Goal: Book appointment/travel/reservation

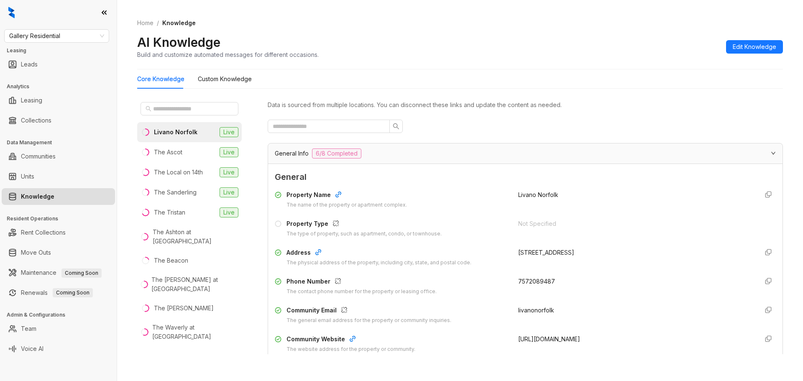
scroll to position [1339, 0]
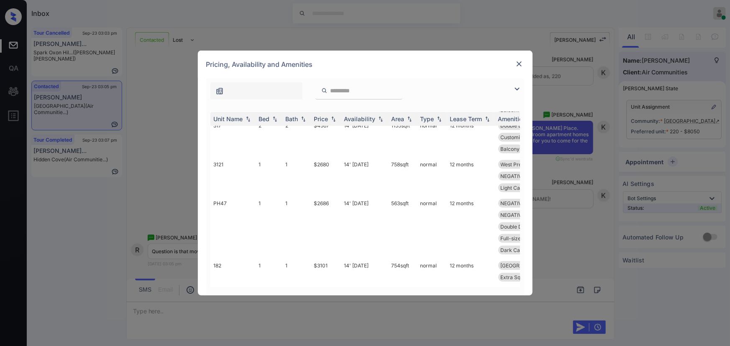
scroll to position [1825, 0]
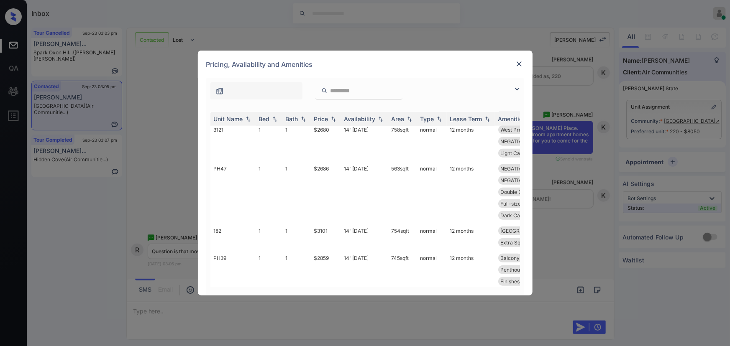
click at [562, 172] on div "**********" at bounding box center [365, 173] width 730 height 346
click at [520, 62] on img at bounding box center [519, 64] width 8 height 8
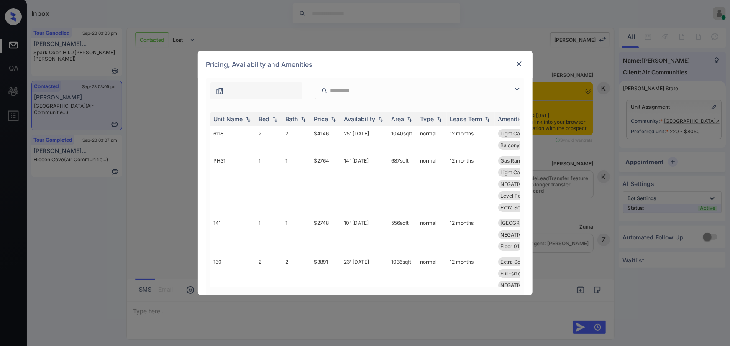
scroll to position [474, 0]
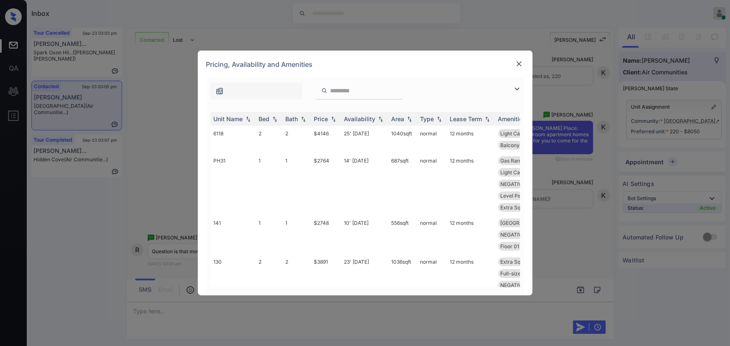
click at [518, 89] on img at bounding box center [517, 89] width 10 height 10
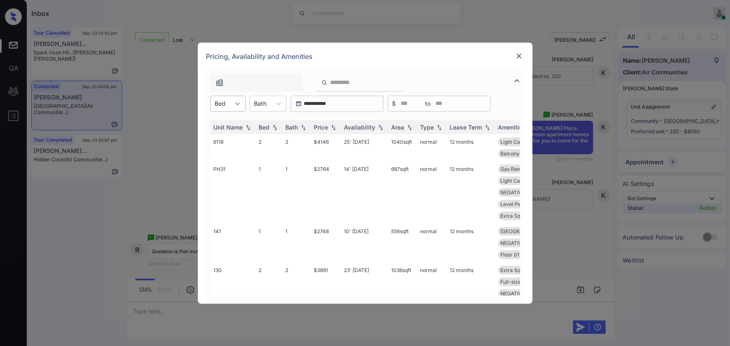
click at [240, 107] on icon at bounding box center [237, 104] width 8 height 8
click at [218, 156] on div "3" at bounding box center [227, 154] width 35 height 15
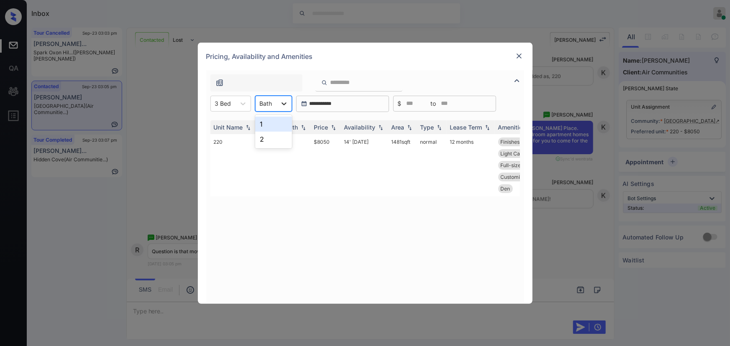
click at [277, 98] on div at bounding box center [284, 103] width 15 height 15
click at [359, 151] on td "14' Jun 23" at bounding box center [364, 165] width 47 height 62
copy td "12 months"
drag, startPoint x: 478, startPoint y: 144, endPoint x: 447, endPoint y: 142, distance: 31.0
click at [447, 142] on td "12 months" at bounding box center [471, 165] width 48 height 62
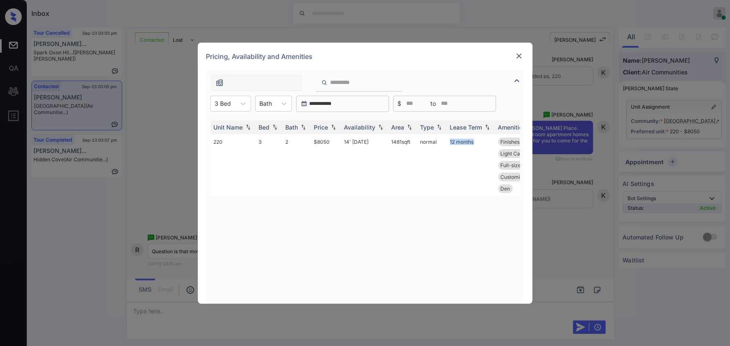
click at [520, 56] on img at bounding box center [519, 56] width 8 height 8
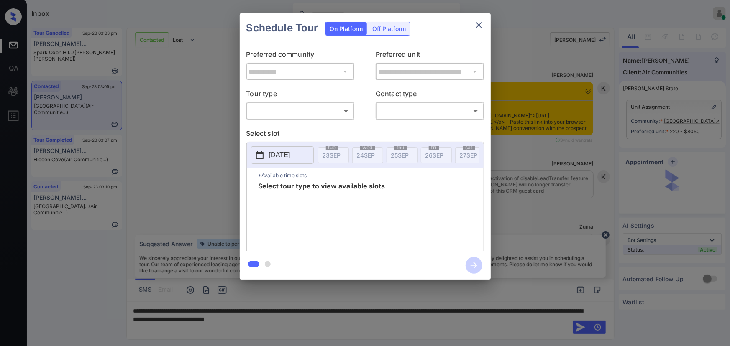
scroll to position [499, 0]
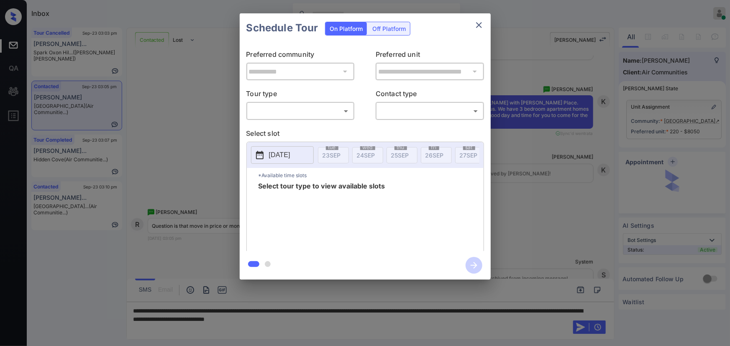
click at [287, 111] on body "Inbox Kenneth Umali Online Set yourself offline Set yourself on break Profile S…" at bounding box center [365, 173] width 730 height 346
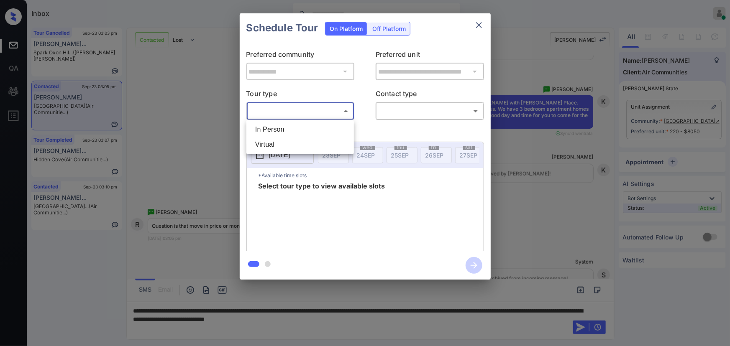
drag, startPoint x: 282, startPoint y: 128, endPoint x: 310, endPoint y: 125, distance: 28.2
click at [282, 129] on li "In Person" at bounding box center [300, 129] width 103 height 15
type input "********"
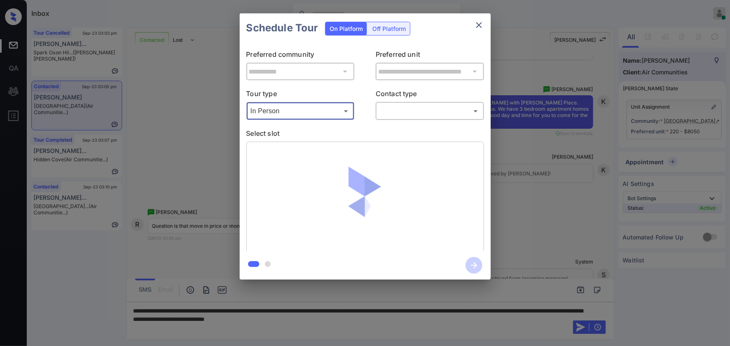
click at [392, 111] on body "Inbox Kenneth Umali Online Set yourself offline Set yourself on break Profile S…" at bounding box center [365, 173] width 730 height 346
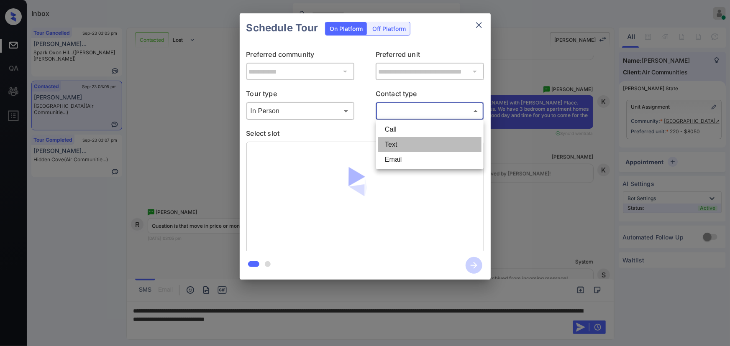
click at [394, 146] on li "Text" at bounding box center [429, 144] width 103 height 15
type input "****"
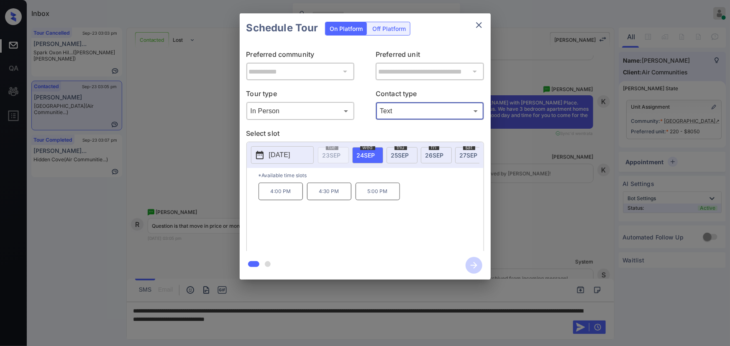
click at [370, 154] on span "[DATE]" at bounding box center [366, 155] width 18 height 7
copy div "4:00 PM 4:30 PM 5:00 PM"
drag, startPoint x: 386, startPoint y: 198, endPoint x: 280, endPoint y: 244, distance: 115.0
click at [265, 200] on div "4:00 PM 4:30 PM 5:00 PM" at bounding box center [371, 216] width 225 height 67
click at [378, 318] on div at bounding box center [365, 173] width 730 height 346
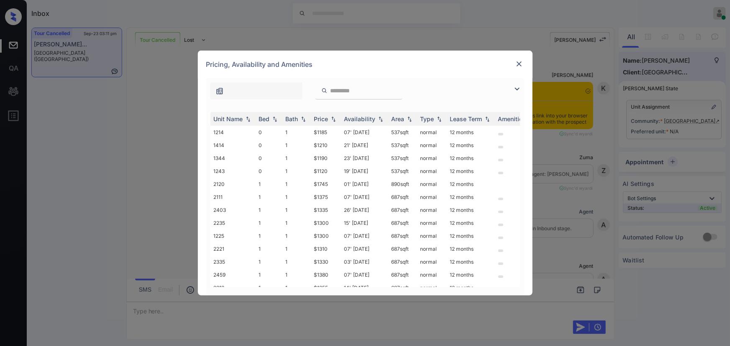
scroll to position [5406, 0]
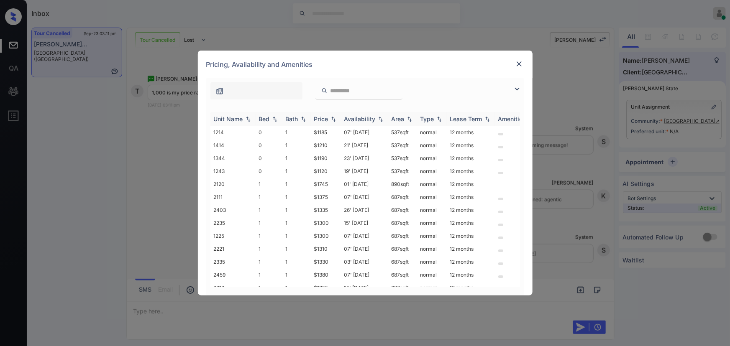
click at [518, 89] on img at bounding box center [517, 89] width 10 height 10
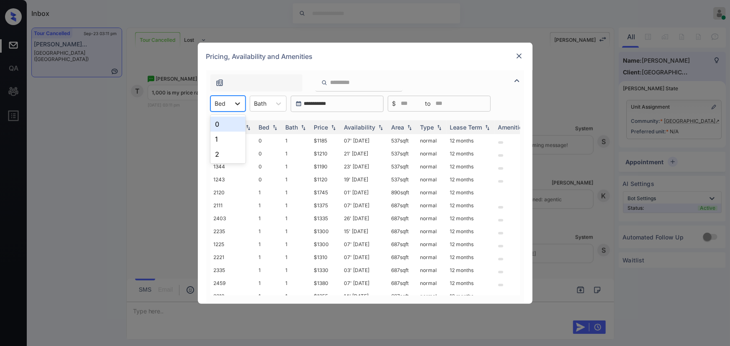
click at [235, 105] on icon at bounding box center [237, 104] width 8 height 8
click at [226, 126] on div "0" at bounding box center [227, 124] width 35 height 15
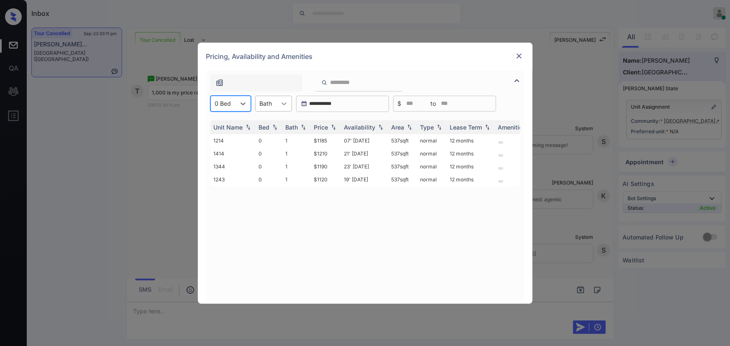
click at [285, 105] on icon at bounding box center [284, 104] width 8 height 8
click at [319, 179] on td "$1120" at bounding box center [326, 179] width 30 height 13
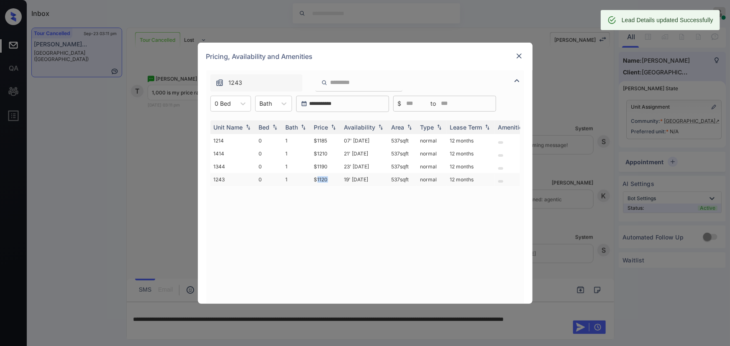
copy td "537 sqft"
drag, startPoint x: 414, startPoint y: 179, endPoint x: 390, endPoint y: 179, distance: 24.7
click at [390, 179] on td "537 sqft" at bounding box center [402, 179] width 29 height 13
click at [517, 54] on img at bounding box center [519, 56] width 8 height 8
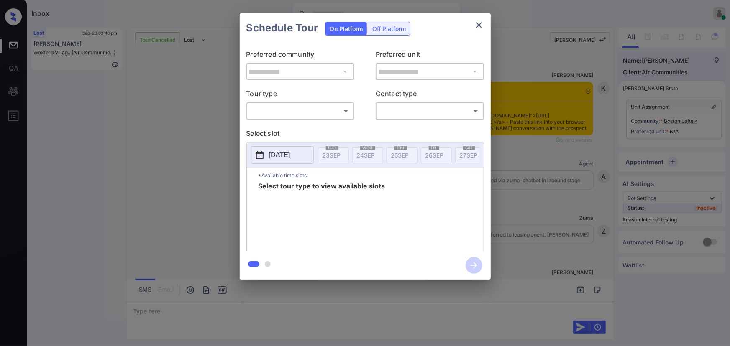
scroll to position [4675, 0]
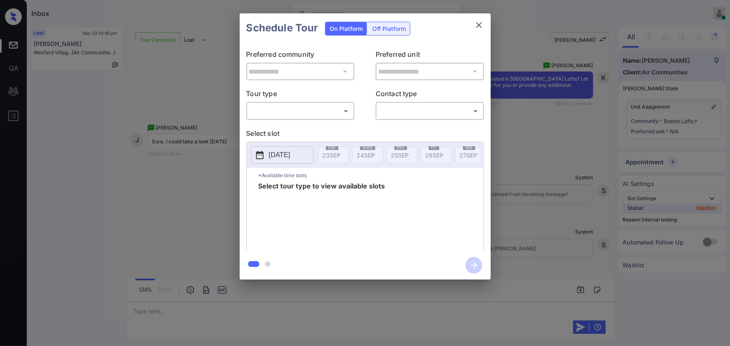
click at [289, 115] on body "Inbox Kenneth Umali Online Set yourself offline Set yourself on break Profile S…" at bounding box center [365, 173] width 730 height 346
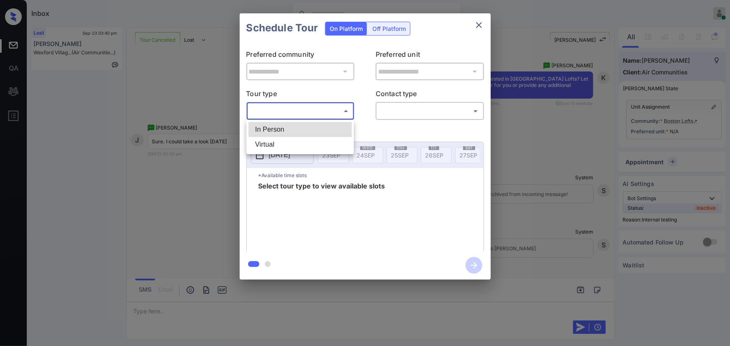
click at [282, 128] on li "In Person" at bounding box center [300, 129] width 103 height 15
type input "********"
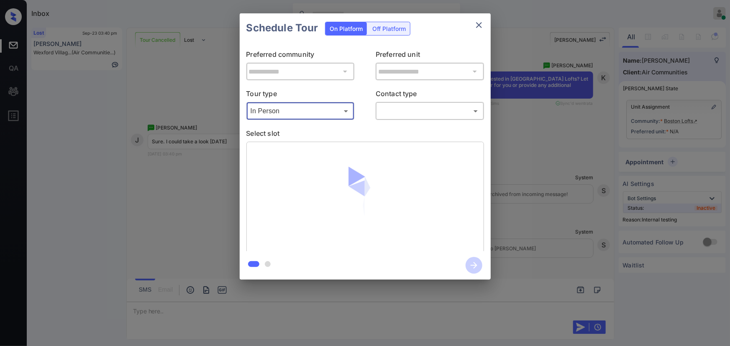
click at [405, 113] on body "Inbox Kenneth Umali Online Set yourself offline Set yourself on break Profile S…" at bounding box center [365, 173] width 730 height 346
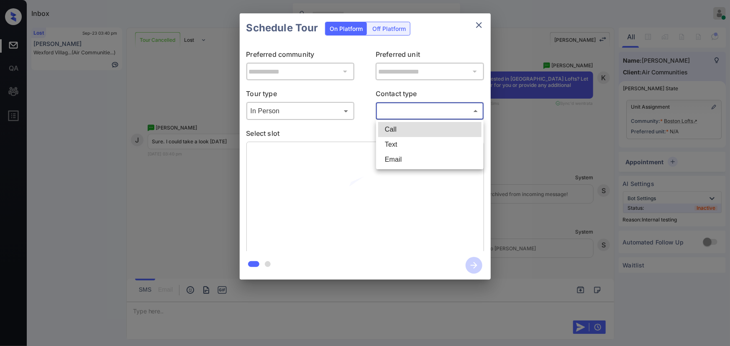
click at [390, 142] on li "Text" at bounding box center [429, 144] width 103 height 15
type input "****"
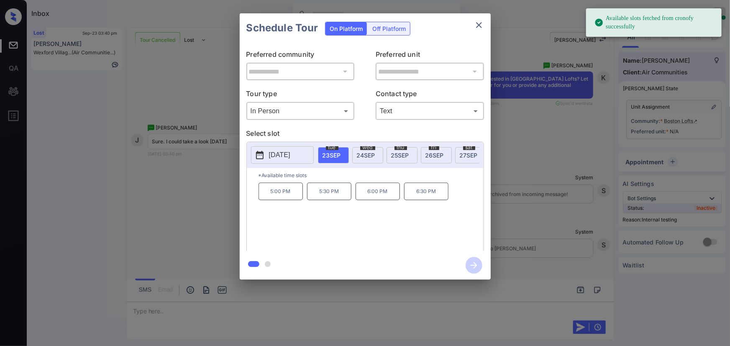
click at [362, 152] on span "24 SEP" at bounding box center [366, 155] width 18 height 7
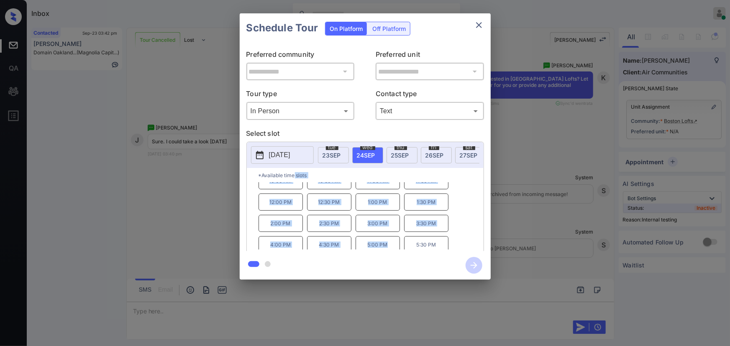
scroll to position [0, 0]
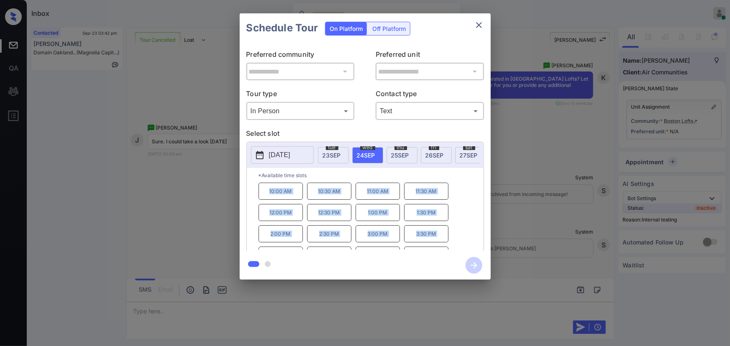
drag, startPoint x: 390, startPoint y: 224, endPoint x: 267, endPoint y: 197, distance: 125.6
click at [267, 197] on div "10:00 AM 10:30 AM 11:00 AM 11:30 AM 12:00 PM 12:30 PM 1:00 PM 1:30 PM 2:00 PM 2…" at bounding box center [371, 216] width 225 height 67
copy div "10:00 AM 10:30 AM 11:00 AM 11:30 AM 12:00 PM 12:30 PM 1:00 PM 1:30 PM 2:00 PM 2…"
click at [269, 307] on div at bounding box center [365, 173] width 730 height 346
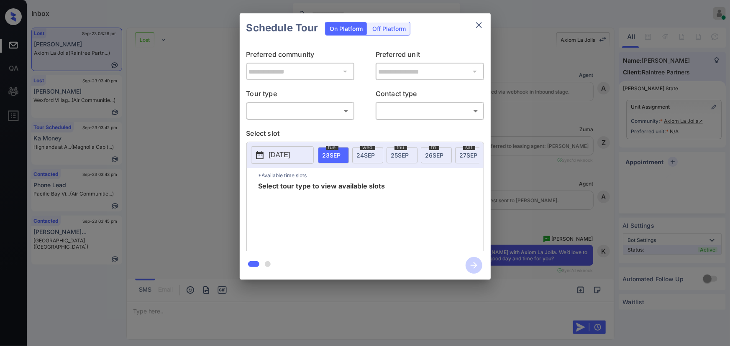
scroll to position [1681, 0]
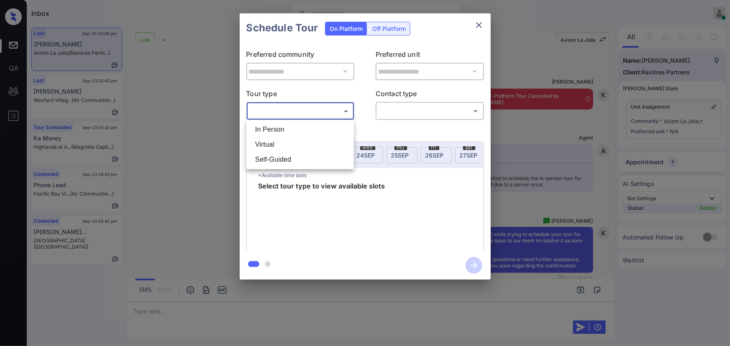
click at [285, 110] on body "Inbox [PERSON_NAME] Online Set yourself offline Set yourself on break Profile S…" at bounding box center [365, 173] width 730 height 346
click at [278, 131] on li "In Person" at bounding box center [300, 129] width 103 height 15
type input "********"
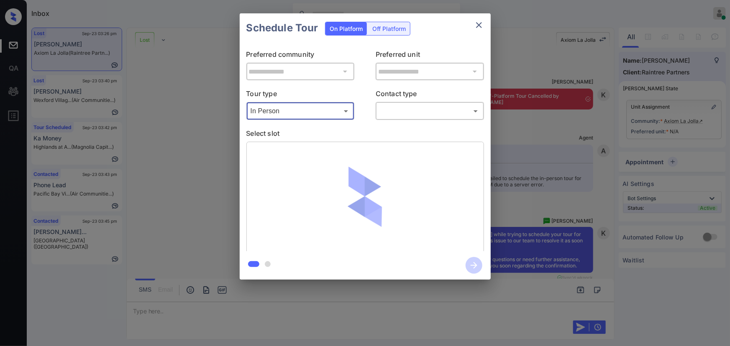
click at [432, 113] on body "Inbox Kenneth Umali Online Set yourself offline Set yourself on break Profile S…" at bounding box center [365, 173] width 730 height 346
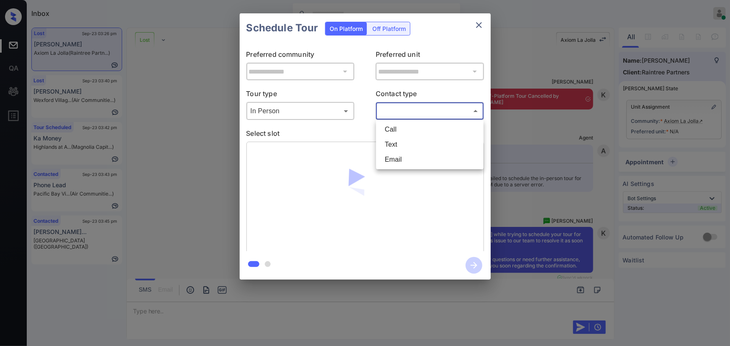
click at [386, 145] on li "Text" at bounding box center [429, 144] width 103 height 15
type input "****"
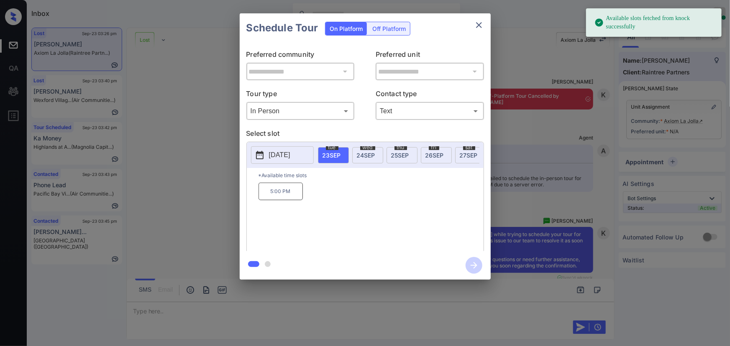
click at [464, 152] on span "27 SEP" at bounding box center [469, 155] width 18 height 7
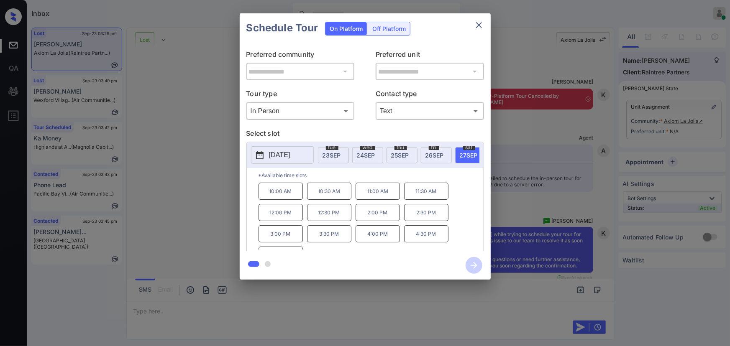
click at [343, 195] on p "10:30 AM" at bounding box center [329, 191] width 44 height 17
click at [289, 310] on div at bounding box center [365, 173] width 730 height 346
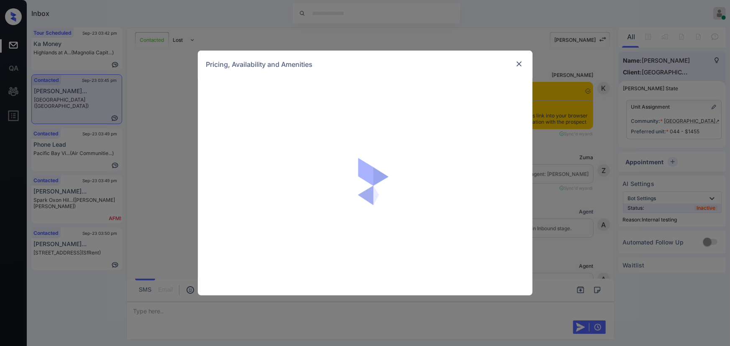
scroll to position [2854, 0]
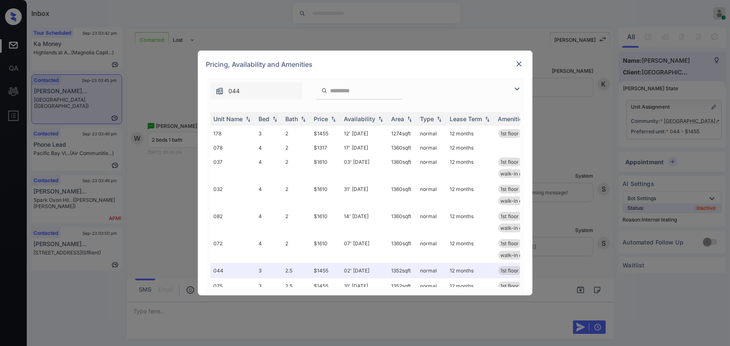
click at [518, 87] on img at bounding box center [517, 89] width 10 height 10
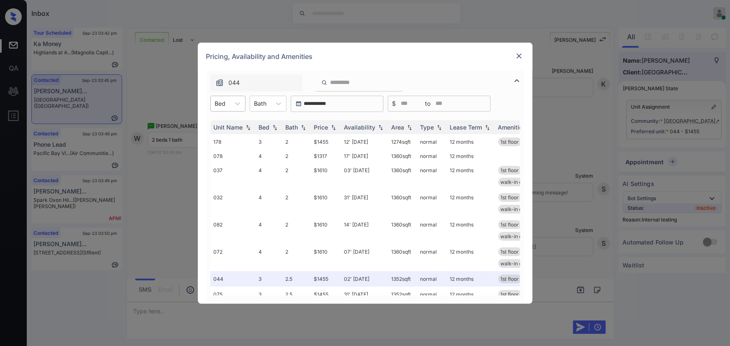
click at [221, 101] on div at bounding box center [220, 103] width 11 height 9
click at [222, 121] on div "3" at bounding box center [227, 124] width 35 height 15
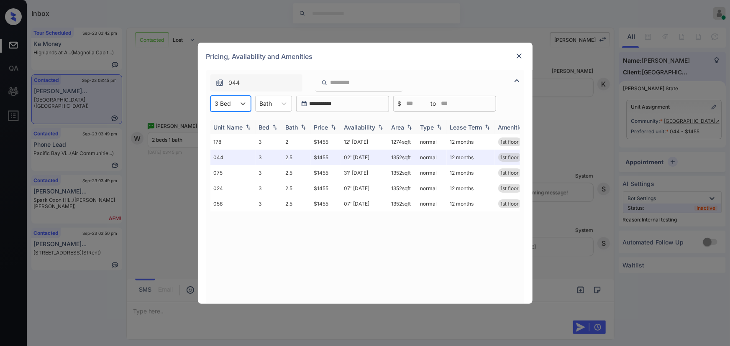
click at [329, 127] on div "Price" at bounding box center [325, 127] width 23 height 7
click at [329, 126] on div "Price" at bounding box center [325, 127] width 23 height 7
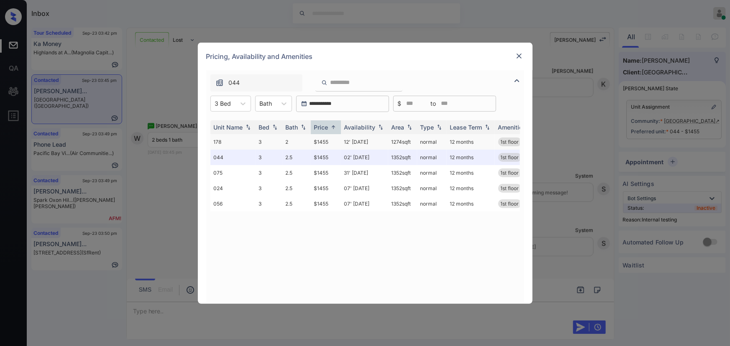
click at [332, 141] on td "$1455" at bounding box center [326, 141] width 30 height 15
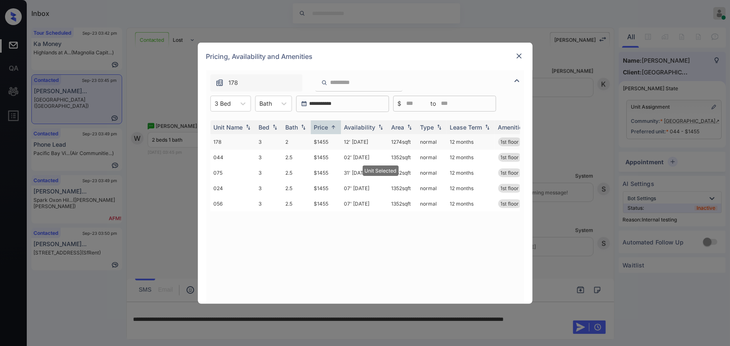
click at [332, 141] on td "$1455" at bounding box center [326, 141] width 30 height 15
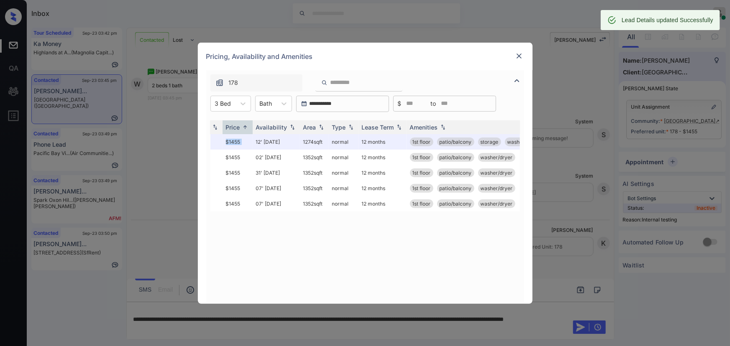
scroll to position [0, 91]
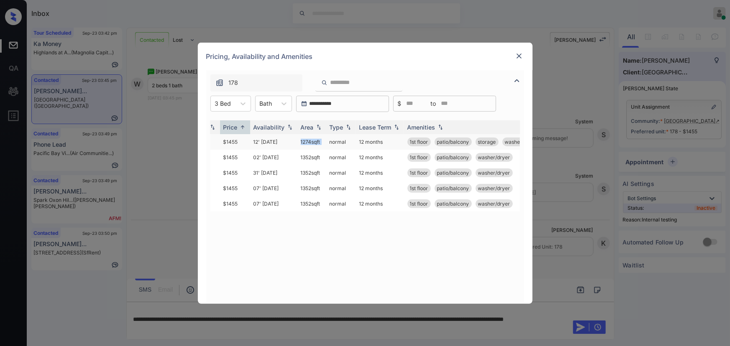
copy td "1274 sqft"
drag, startPoint x: 325, startPoint y: 142, endPoint x: 457, endPoint y: 109, distance: 136.3
click at [308, 137] on tr "178 3 2 $1455 12' Dec 25 1274 sqft normal 12 months 1st floor patio/balcony sto…" at bounding box center [338, 141] width 437 height 15
click at [517, 54] on img at bounding box center [519, 56] width 8 height 8
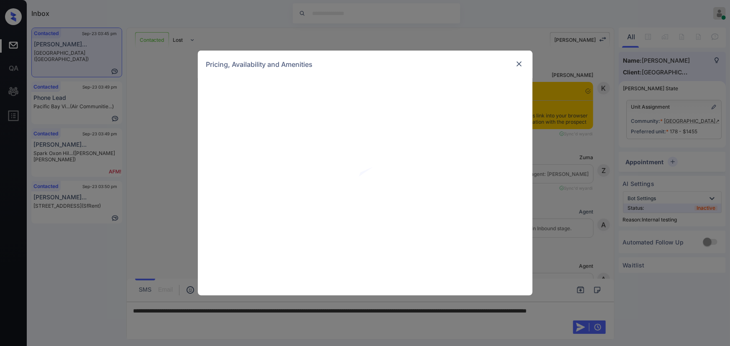
scroll to position [2908, 0]
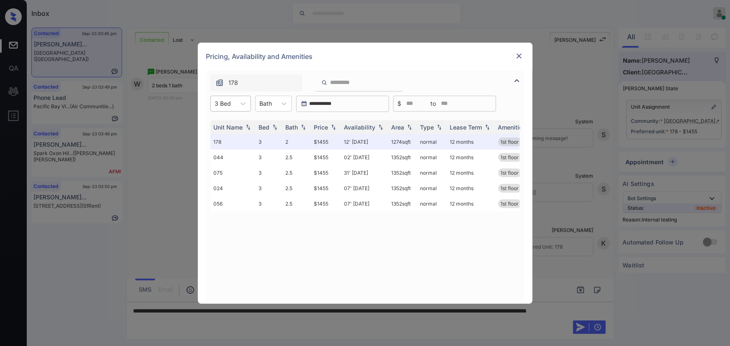
click at [227, 104] on div at bounding box center [223, 103] width 16 height 9
click at [520, 54] on img at bounding box center [519, 56] width 8 height 8
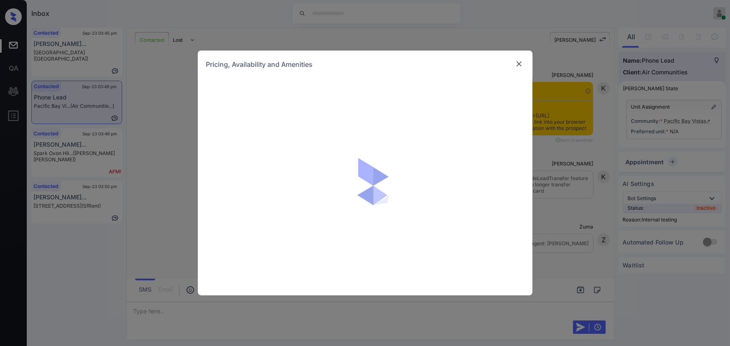
scroll to position [1113, 0]
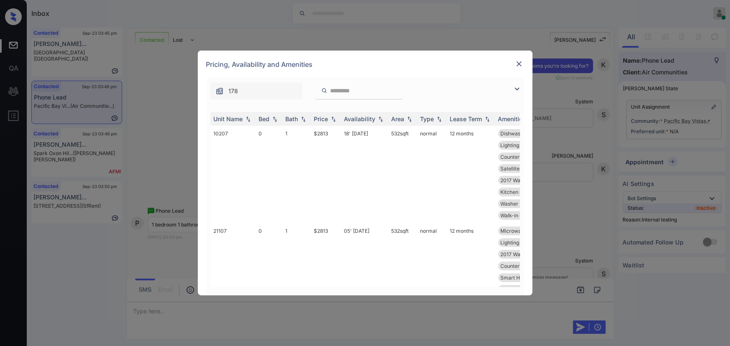
click at [516, 88] on img at bounding box center [517, 89] width 10 height 10
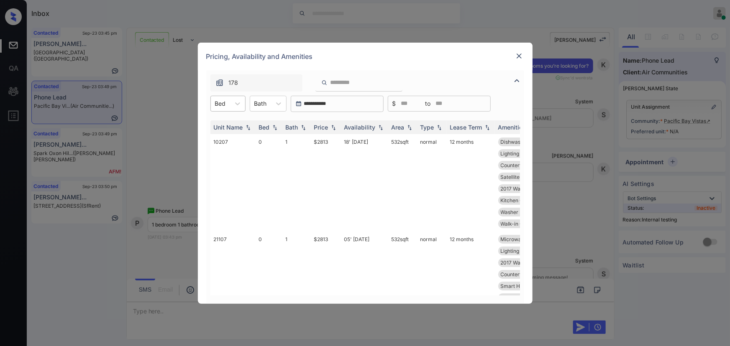
click at [224, 104] on div at bounding box center [220, 103] width 11 height 9
click at [221, 135] on div "1" at bounding box center [227, 139] width 35 height 15
click at [271, 105] on div "Bath" at bounding box center [264, 103] width 21 height 12
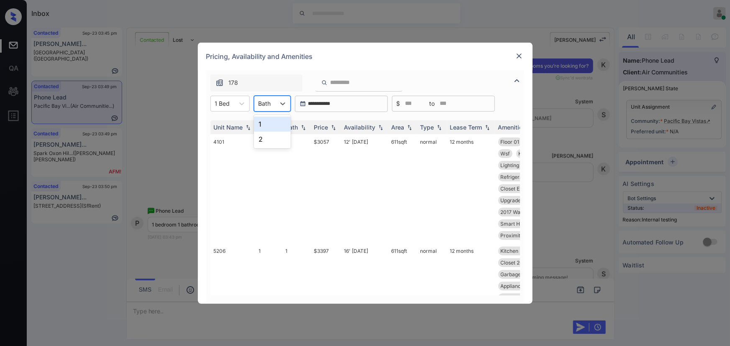
click at [268, 126] on div "1" at bounding box center [272, 124] width 37 height 15
click at [329, 127] on div "Price" at bounding box center [325, 127] width 23 height 7
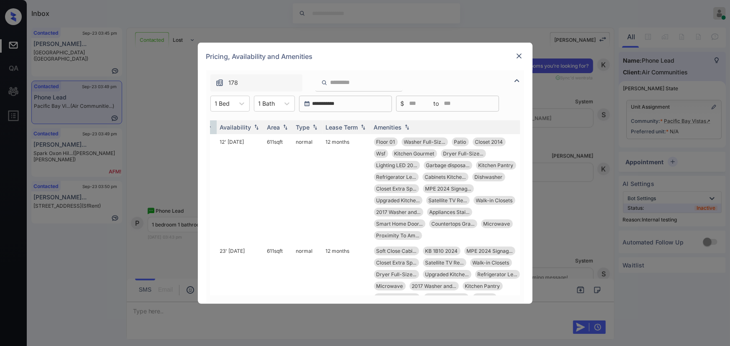
scroll to position [0, 132]
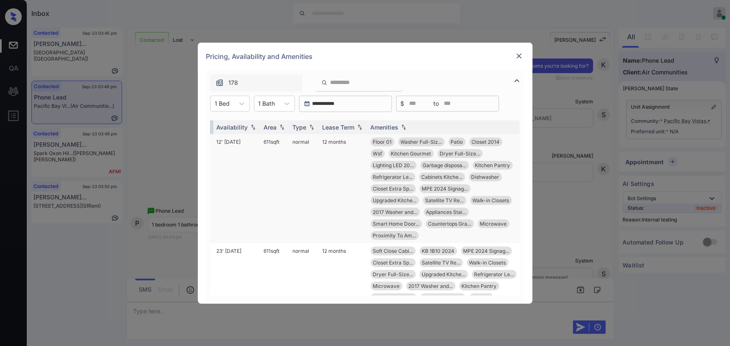
copy td "611 sqft"
drag, startPoint x: 277, startPoint y: 141, endPoint x: 258, endPoint y: 141, distance: 18.4
click at [261, 141] on td "611 sqft" at bounding box center [275, 188] width 29 height 109
click at [228, 141] on td "12' [DATE]" at bounding box center [236, 188] width 47 height 109
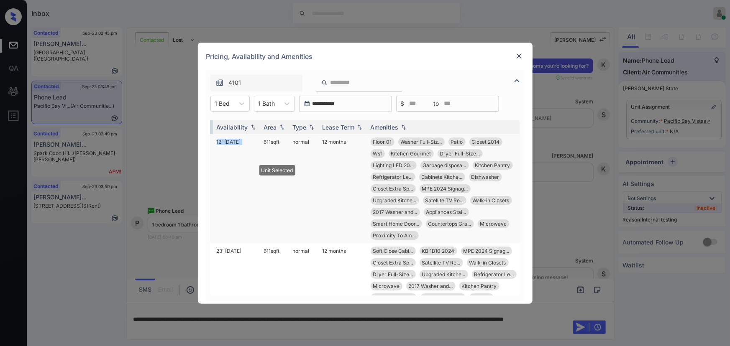
drag, startPoint x: 228, startPoint y: 141, endPoint x: 303, endPoint y: 156, distance: 75.6
click at [230, 141] on td "12' Nov 25" at bounding box center [236, 188] width 47 height 109
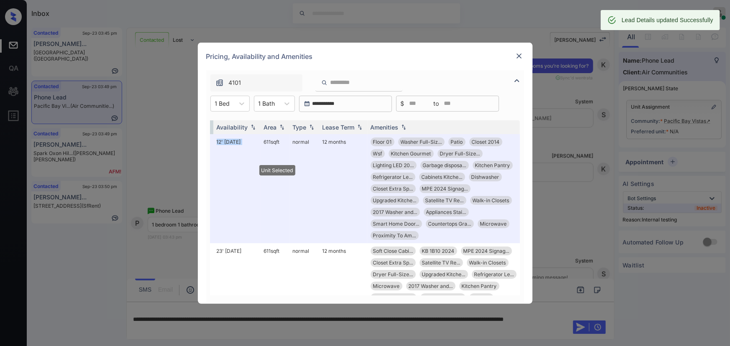
click at [520, 53] on img at bounding box center [519, 56] width 8 height 8
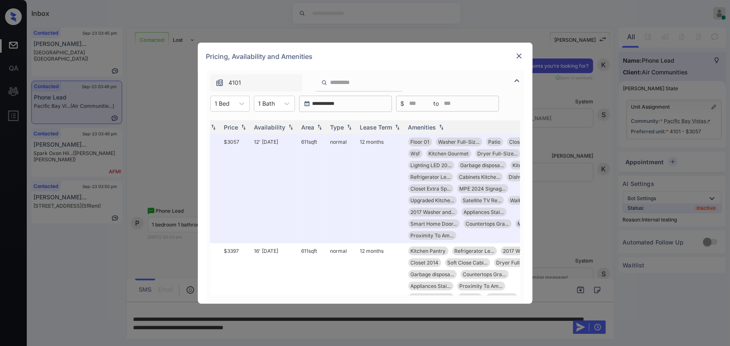
scroll to position [0, 90]
click at [409, 330] on div "**********" at bounding box center [365, 173] width 730 height 346
click at [519, 58] on img at bounding box center [519, 56] width 8 height 8
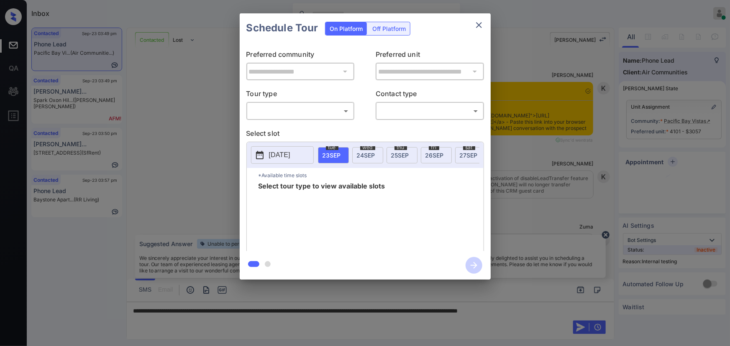
scroll to position [871, 0]
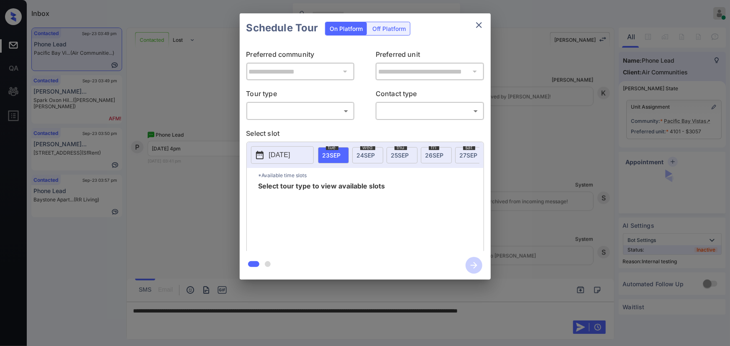
click at [314, 112] on body "Inbox Kenneth Umali Online Set yourself offline Set yourself on break Profile S…" at bounding box center [365, 173] width 730 height 346
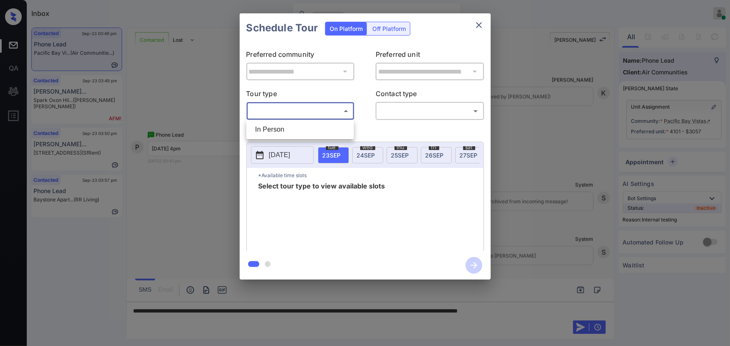
click at [295, 129] on li "In Person" at bounding box center [300, 129] width 103 height 15
type input "********"
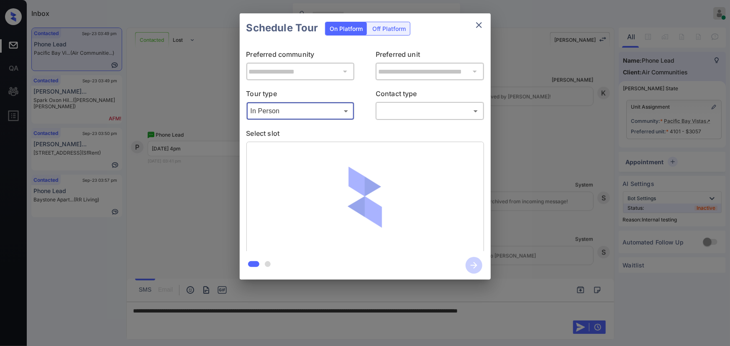
click at [418, 116] on body "Inbox Kenneth Umali Online Set yourself offline Set yourself on break Profile S…" at bounding box center [365, 173] width 730 height 346
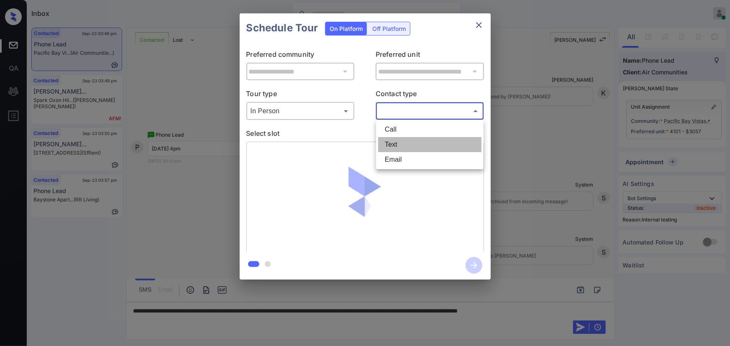
click at [402, 142] on li "Text" at bounding box center [429, 144] width 103 height 15
type input "****"
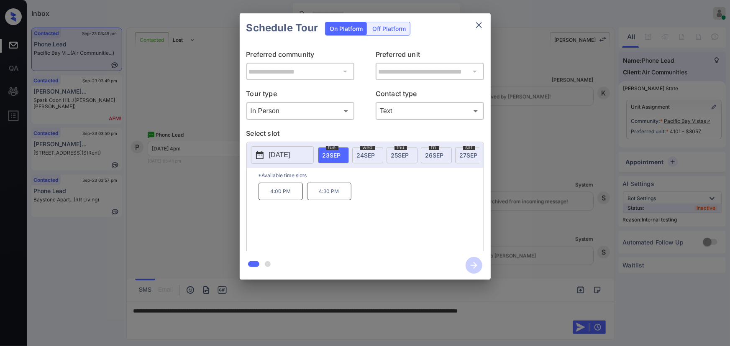
click at [556, 308] on div at bounding box center [365, 173] width 730 height 346
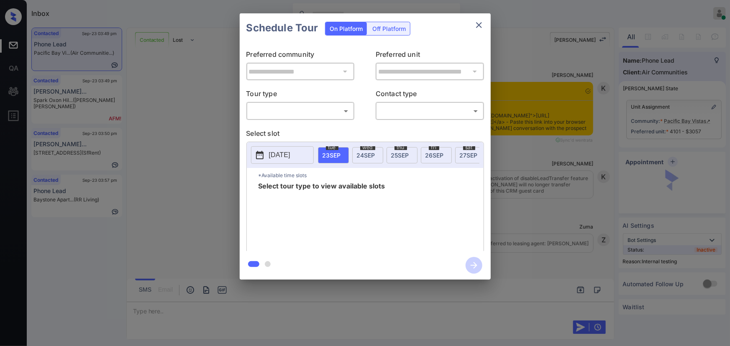
scroll to position [1370, 0]
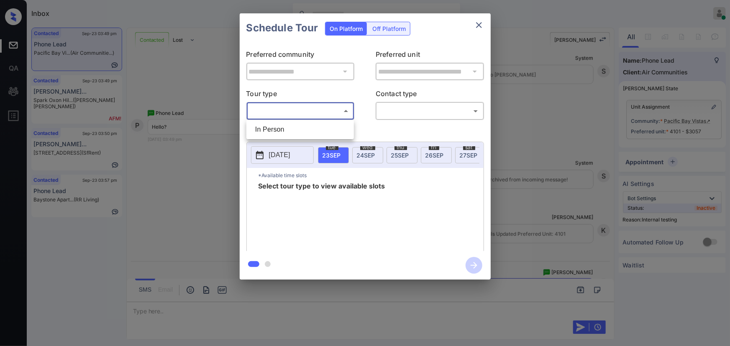
click at [311, 108] on body "Inbox [PERSON_NAME] Online Set yourself offline Set yourself on break Profile S…" at bounding box center [365, 173] width 730 height 346
click at [302, 130] on li "In Person" at bounding box center [300, 129] width 103 height 15
type input "********"
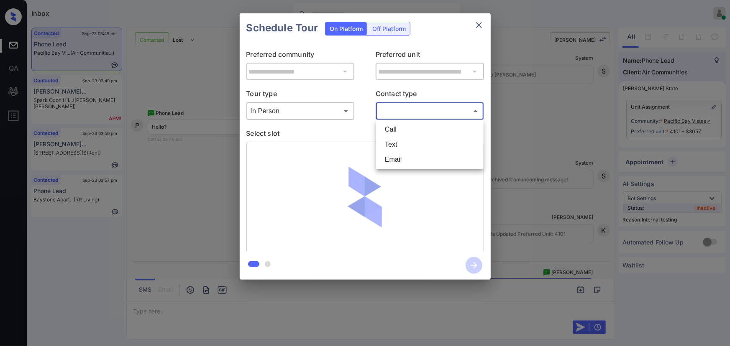
click at [410, 112] on body "Inbox [PERSON_NAME] Online Set yourself offline Set yourself on break Profile S…" at bounding box center [365, 173] width 730 height 346
click at [399, 145] on li "Text" at bounding box center [429, 144] width 103 height 15
type input "****"
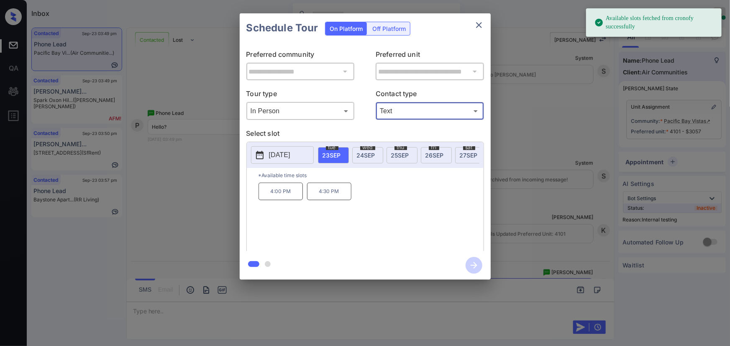
click at [331, 154] on span "23 SEP" at bounding box center [332, 155] width 18 height 7
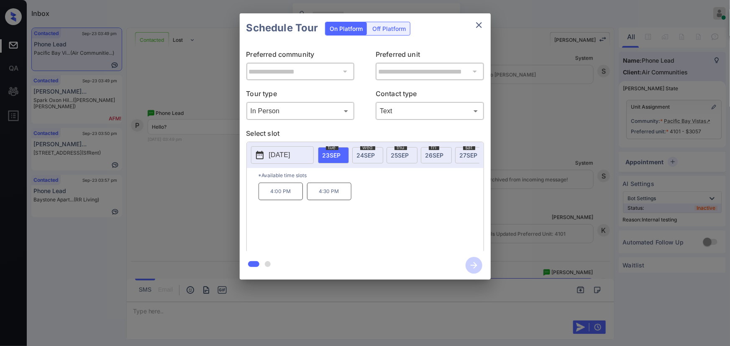
click at [284, 192] on p "4:00 PM" at bounding box center [281, 192] width 44 height 18
click at [477, 265] on icon "button" at bounding box center [474, 265] width 17 height 17
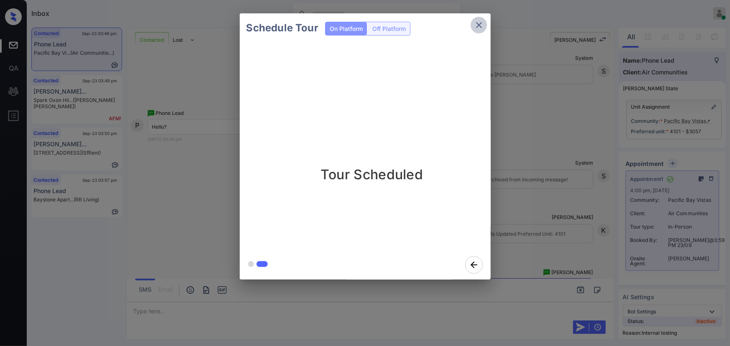
click at [478, 25] on icon "close" at bounding box center [479, 25] width 6 height 6
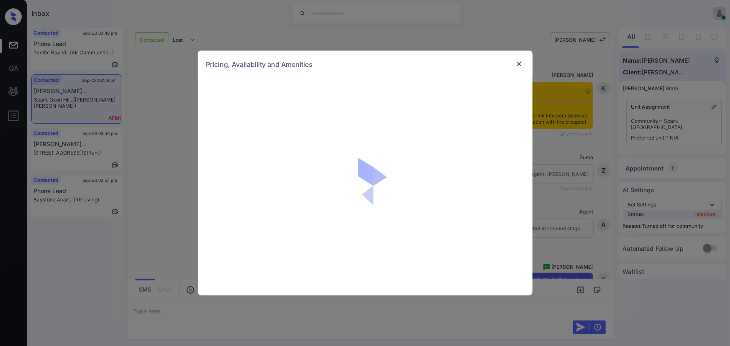
scroll to position [590, 0]
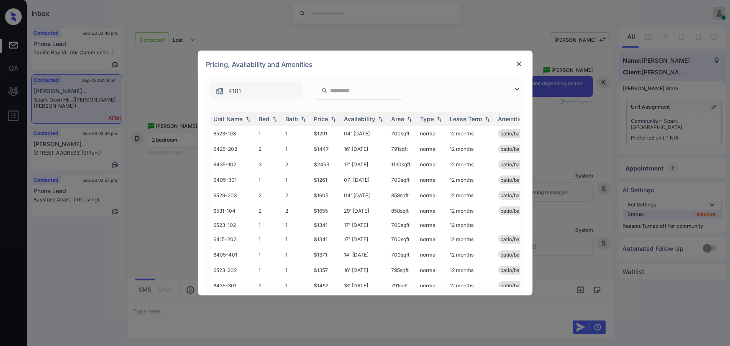
click at [517, 85] on img at bounding box center [517, 89] width 10 height 10
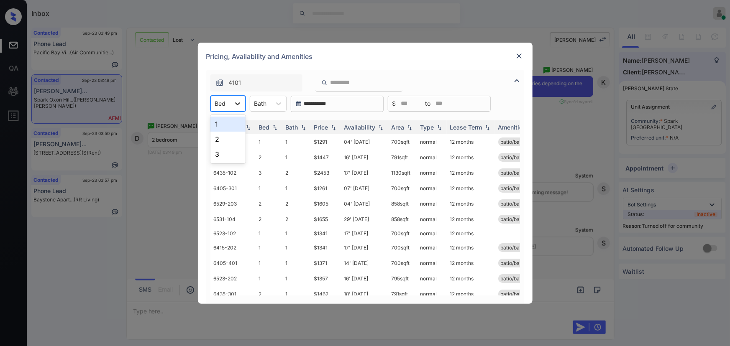
click at [230, 104] on div at bounding box center [237, 103] width 15 height 15
click at [214, 138] on div "2" at bounding box center [227, 139] width 35 height 15
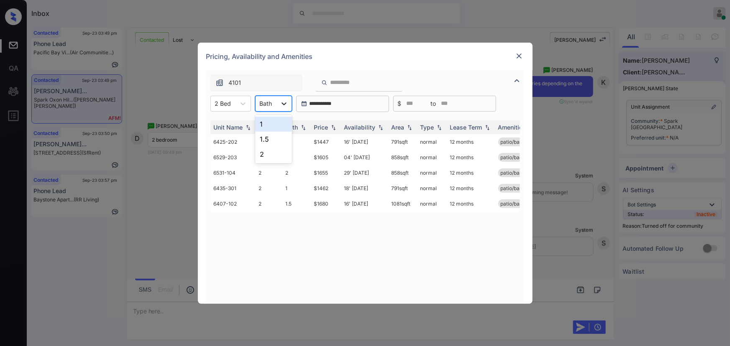
click at [277, 103] on div at bounding box center [284, 103] width 15 height 15
click at [264, 137] on div "1.5" at bounding box center [273, 139] width 37 height 15
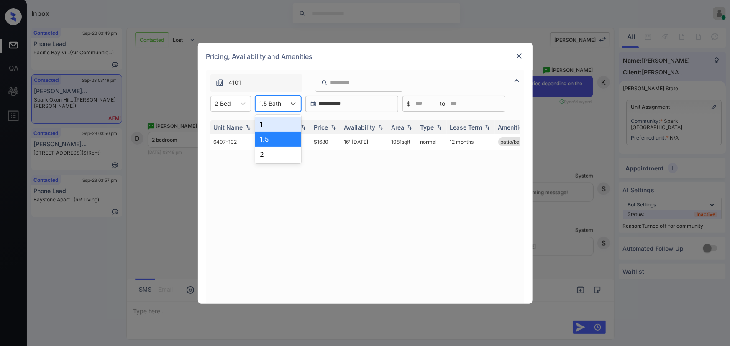
click at [285, 104] on div "1.5 Bath" at bounding box center [271, 103] width 30 height 12
click at [267, 122] on div "1" at bounding box center [278, 124] width 46 height 15
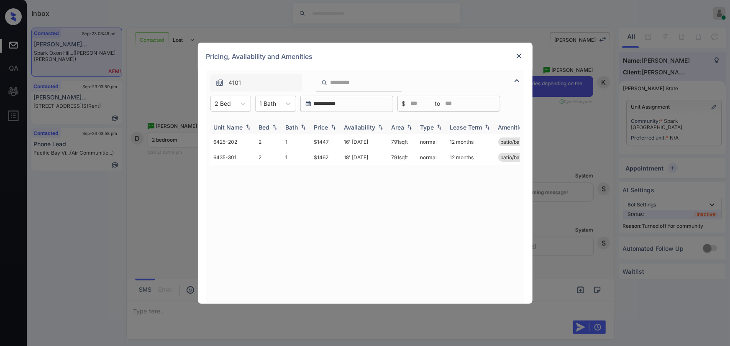
click at [332, 127] on img at bounding box center [333, 127] width 8 height 6
copy td "791 sqft"
drag, startPoint x: 405, startPoint y: 139, endPoint x: 309, endPoint y: 152, distance: 96.6
click at [389, 139] on td "791 sqft" at bounding box center [402, 141] width 29 height 15
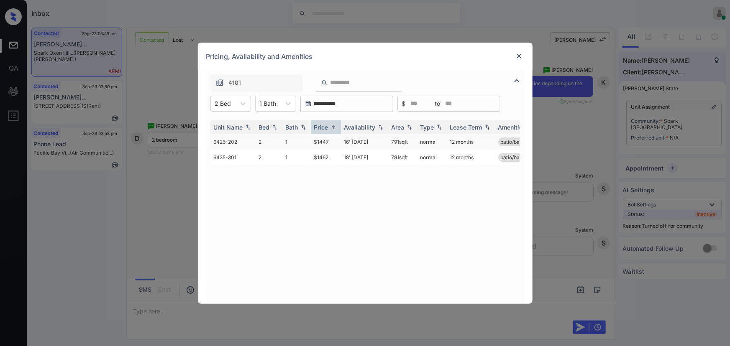
click at [297, 144] on td "1" at bounding box center [296, 141] width 28 height 15
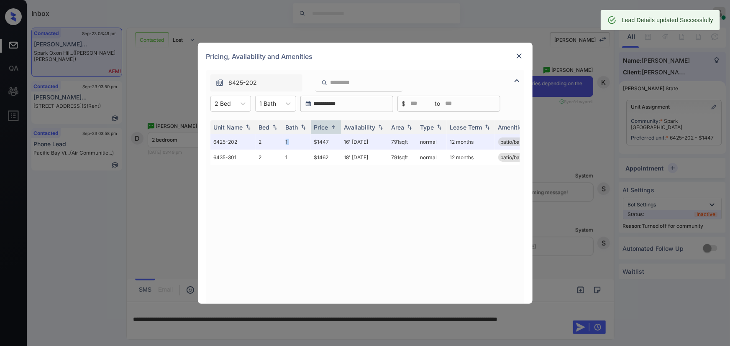
click at [519, 54] on img at bounding box center [519, 56] width 8 height 8
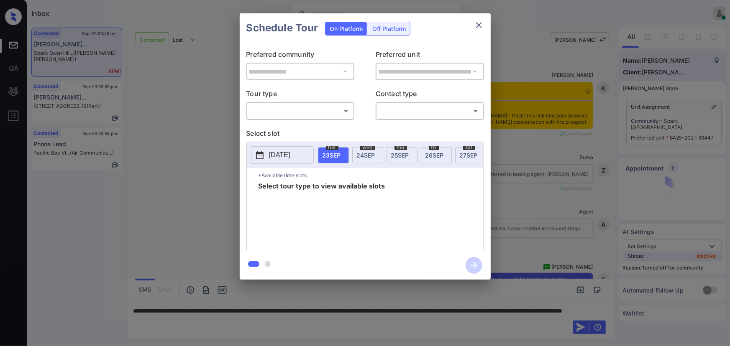
scroll to position [645, 0]
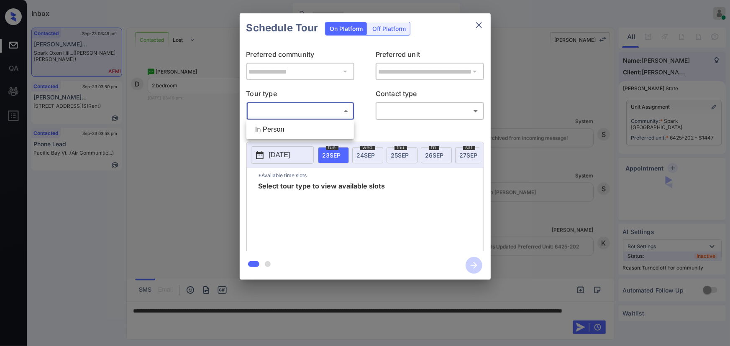
click at [315, 106] on body "Inbox [PERSON_NAME] Online Set yourself offline Set yourself on break Profile S…" at bounding box center [365, 173] width 730 height 346
click at [297, 132] on li "In Person" at bounding box center [300, 129] width 103 height 15
type input "********"
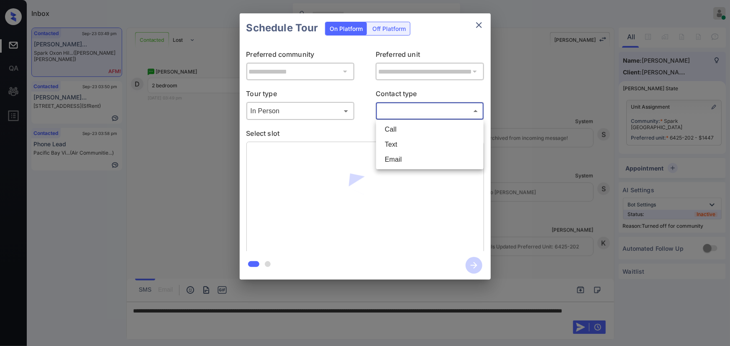
click at [429, 117] on body "Inbox [PERSON_NAME] Online Set yourself offline Set yourself on break Profile S…" at bounding box center [365, 173] width 730 height 346
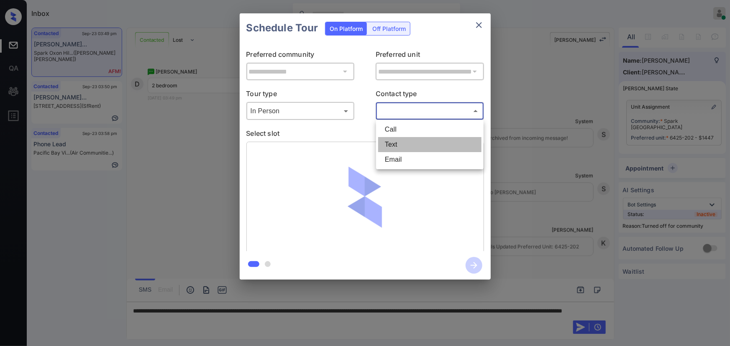
click at [408, 146] on li "Text" at bounding box center [429, 144] width 103 height 15
type input "****"
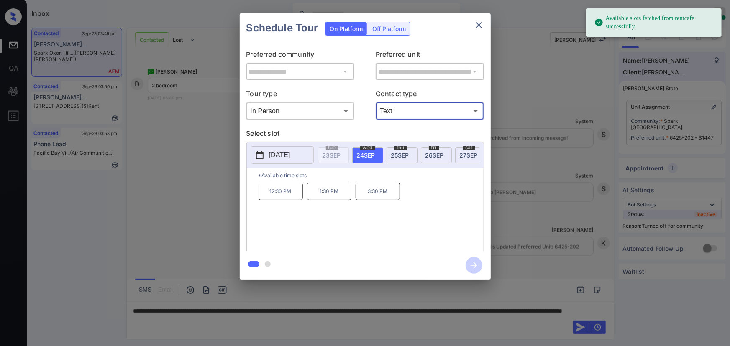
click at [369, 154] on span "[DATE]" at bounding box center [366, 155] width 18 height 7
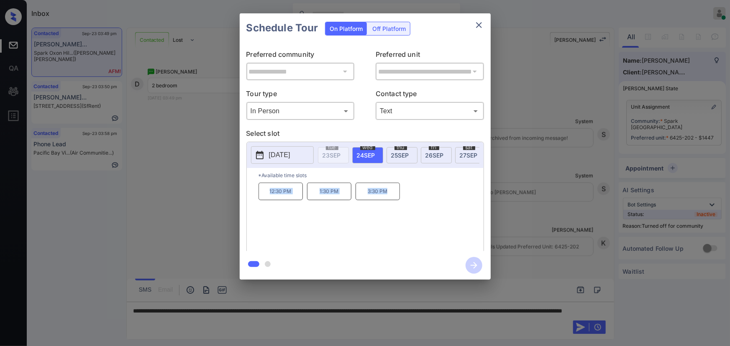
copy div "12:30 PM 1:30 PM 3:30 PM"
drag, startPoint x: 390, startPoint y: 197, endPoint x: 264, endPoint y: 207, distance: 126.8
click at [256, 192] on div "*Available time slots 12:30 PM 1:30 PM 3:30 PM" at bounding box center [365, 211] width 237 height 86
click at [287, 321] on div at bounding box center [365, 173] width 730 height 346
